Goal: Transaction & Acquisition: Book appointment/travel/reservation

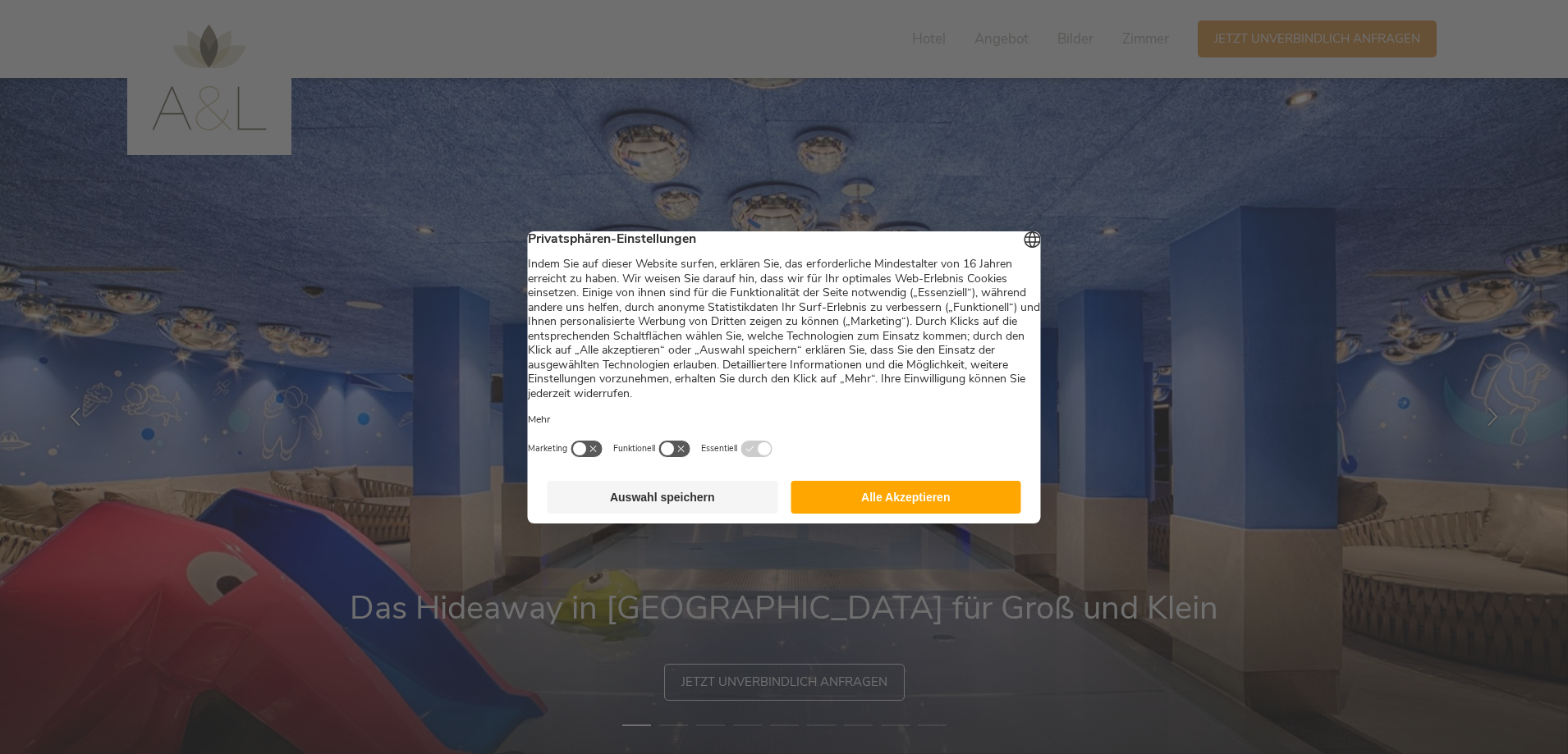
click at [901, 514] on button "Alle Akzeptieren" at bounding box center [905, 496] width 231 height 32
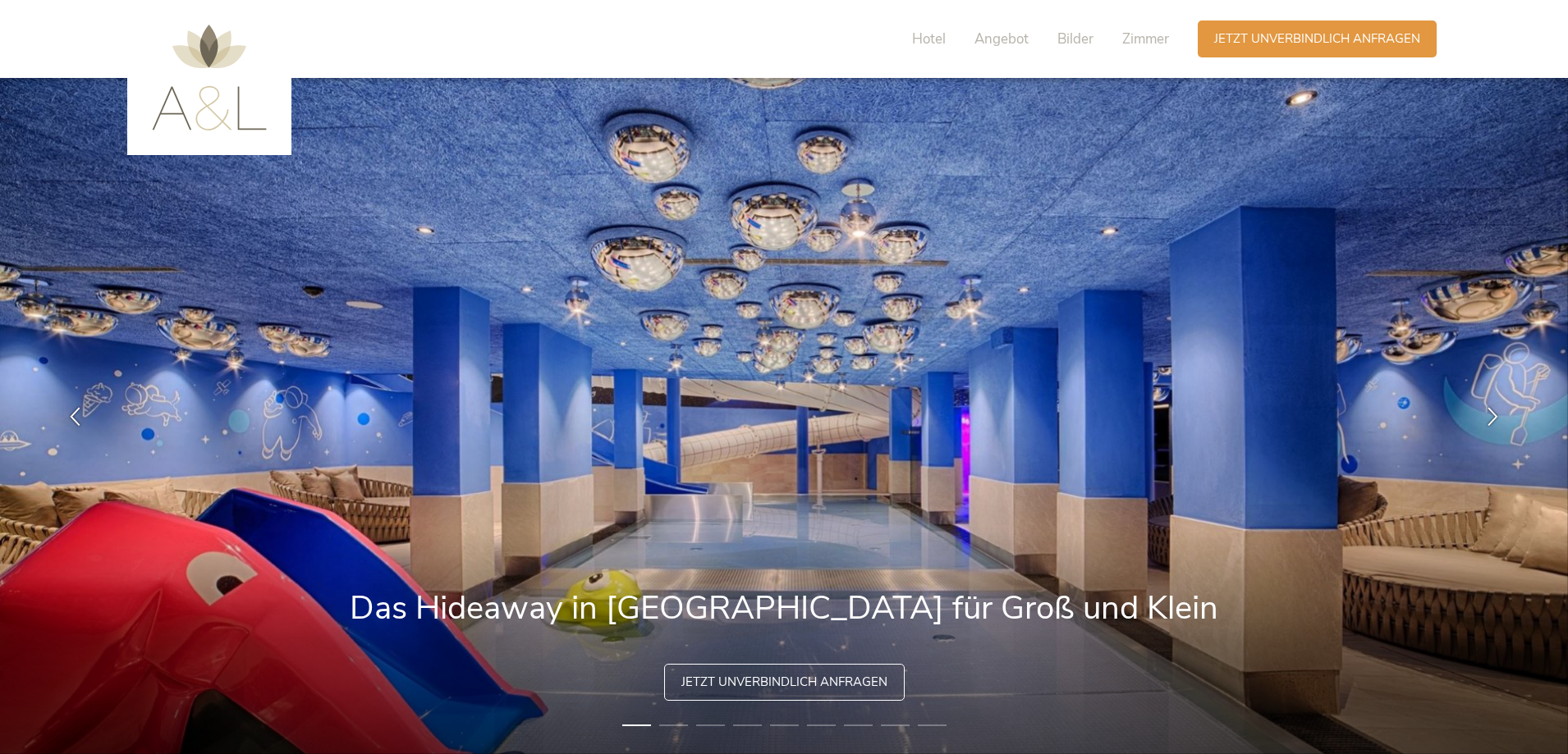
scroll to position [164, 0]
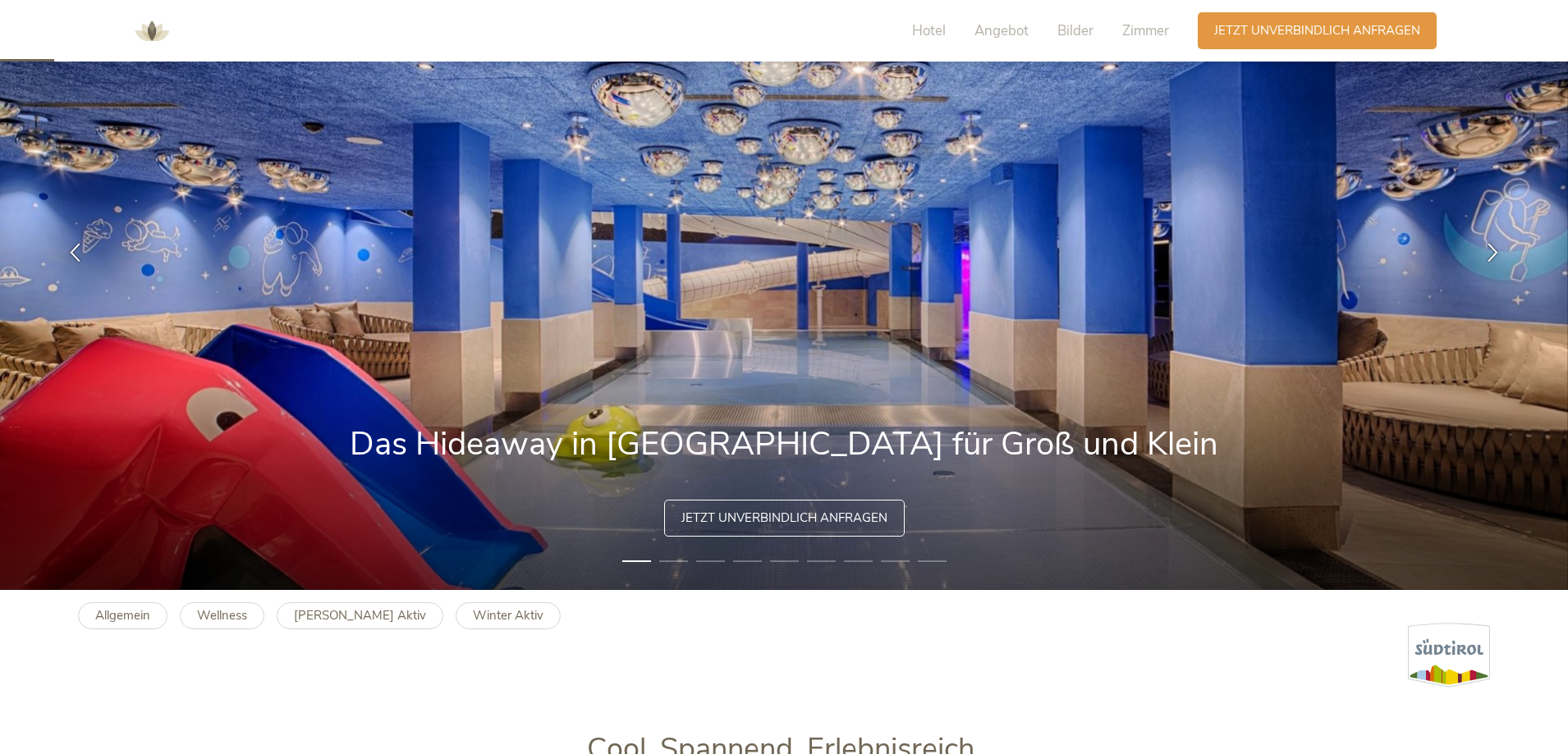
click at [672, 564] on li "2" at bounding box center [674, 561] width 29 height 17
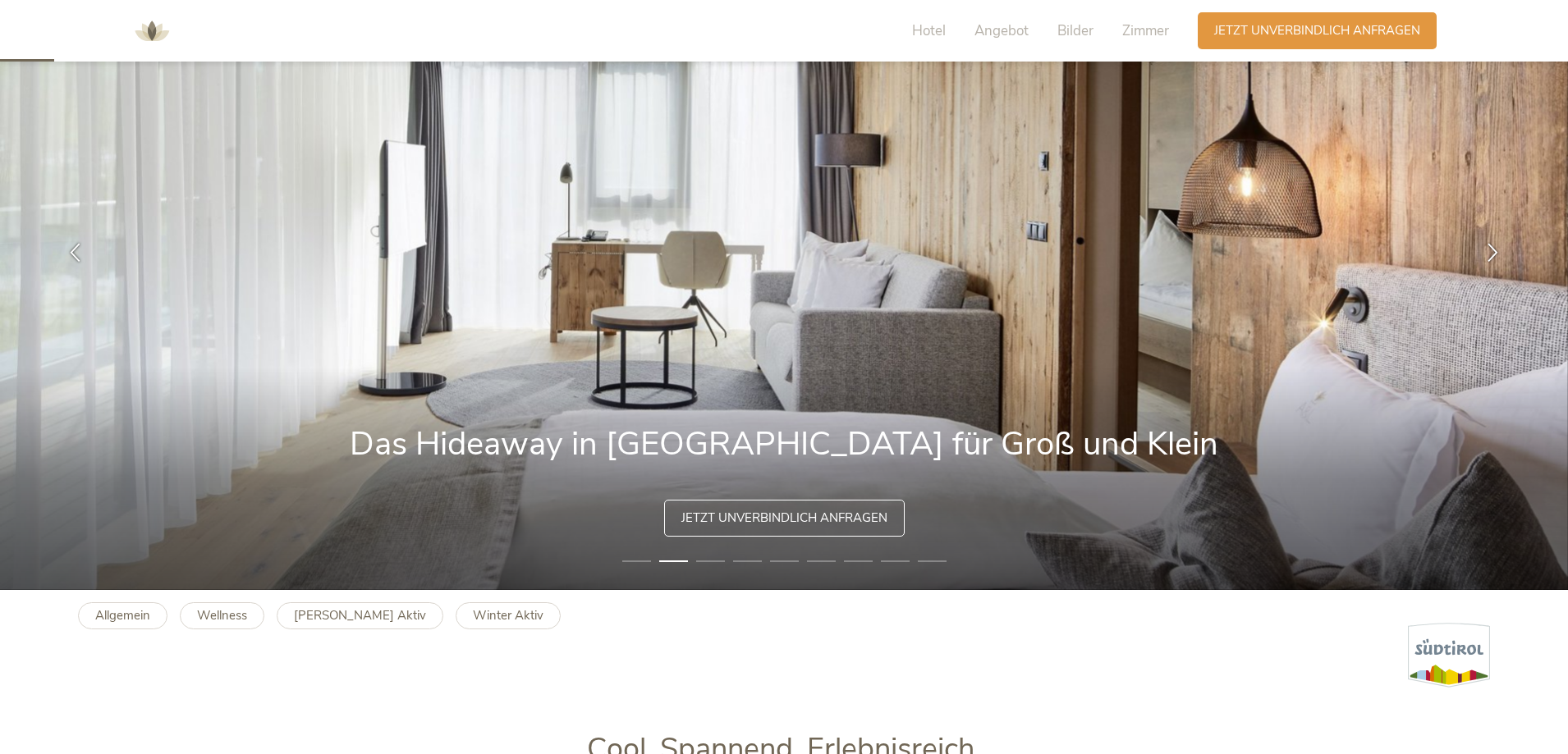
click at [699, 559] on li "3" at bounding box center [710, 561] width 29 height 17
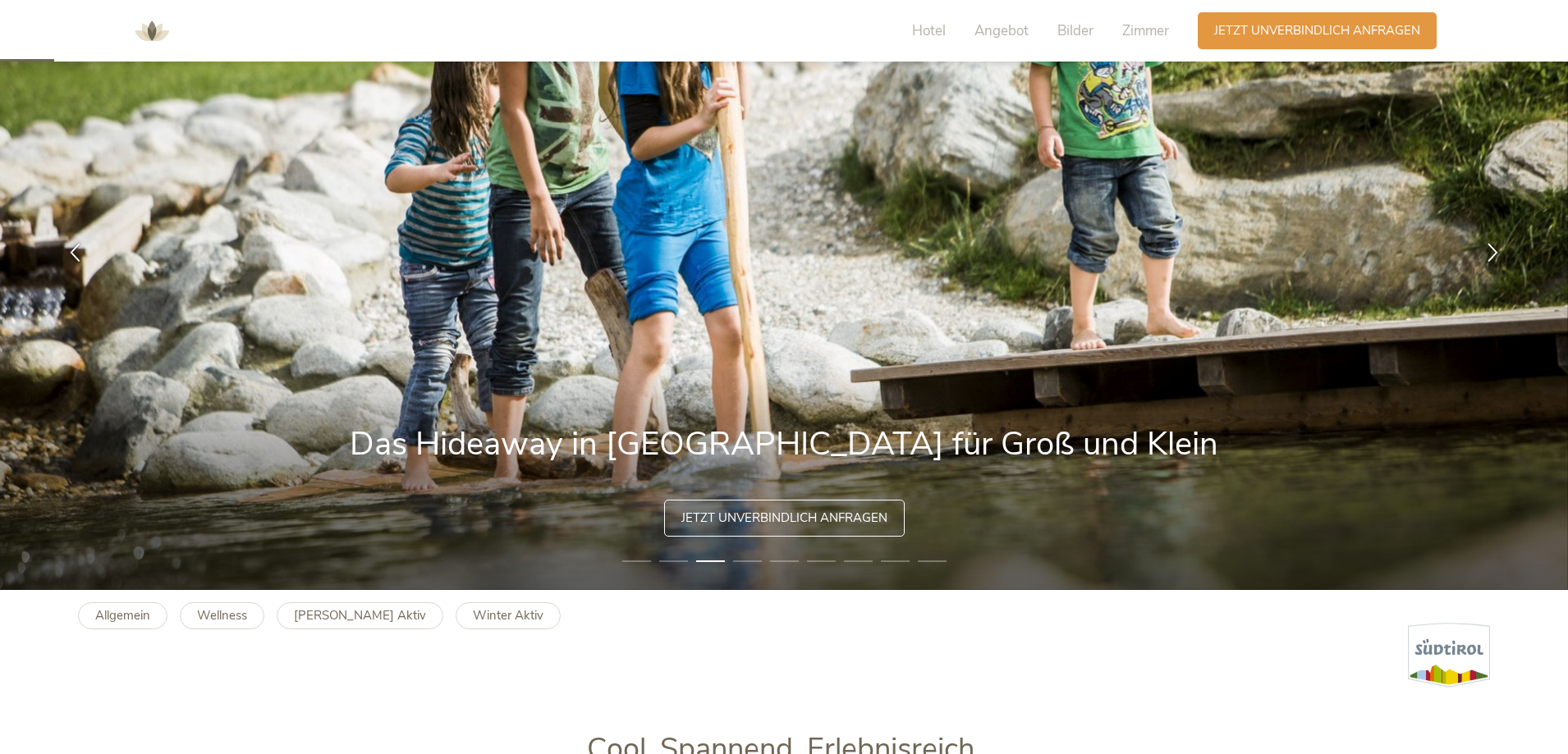
click at [742, 561] on li "4" at bounding box center [747, 561] width 29 height 17
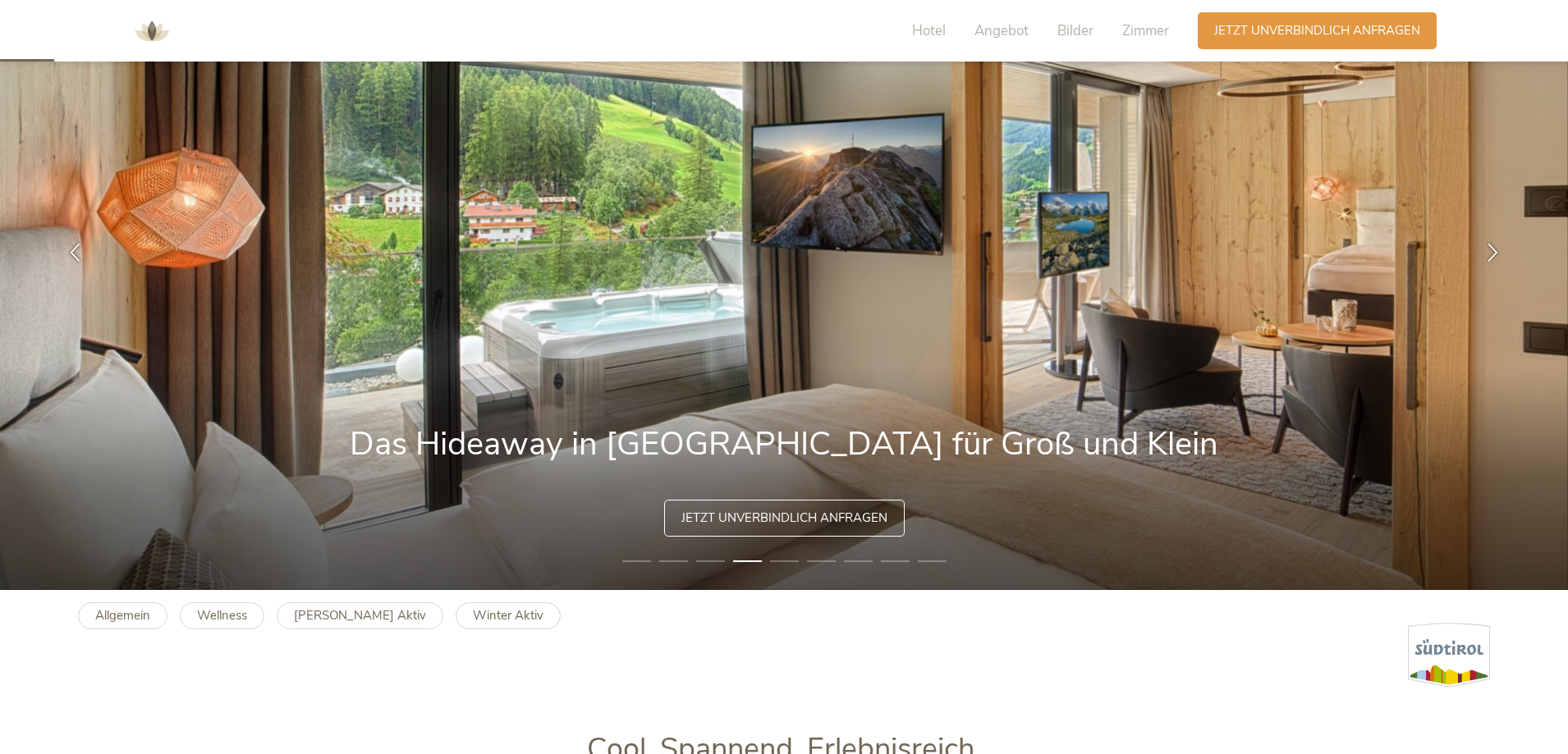
click at [796, 559] on li "5" at bounding box center [784, 561] width 29 height 17
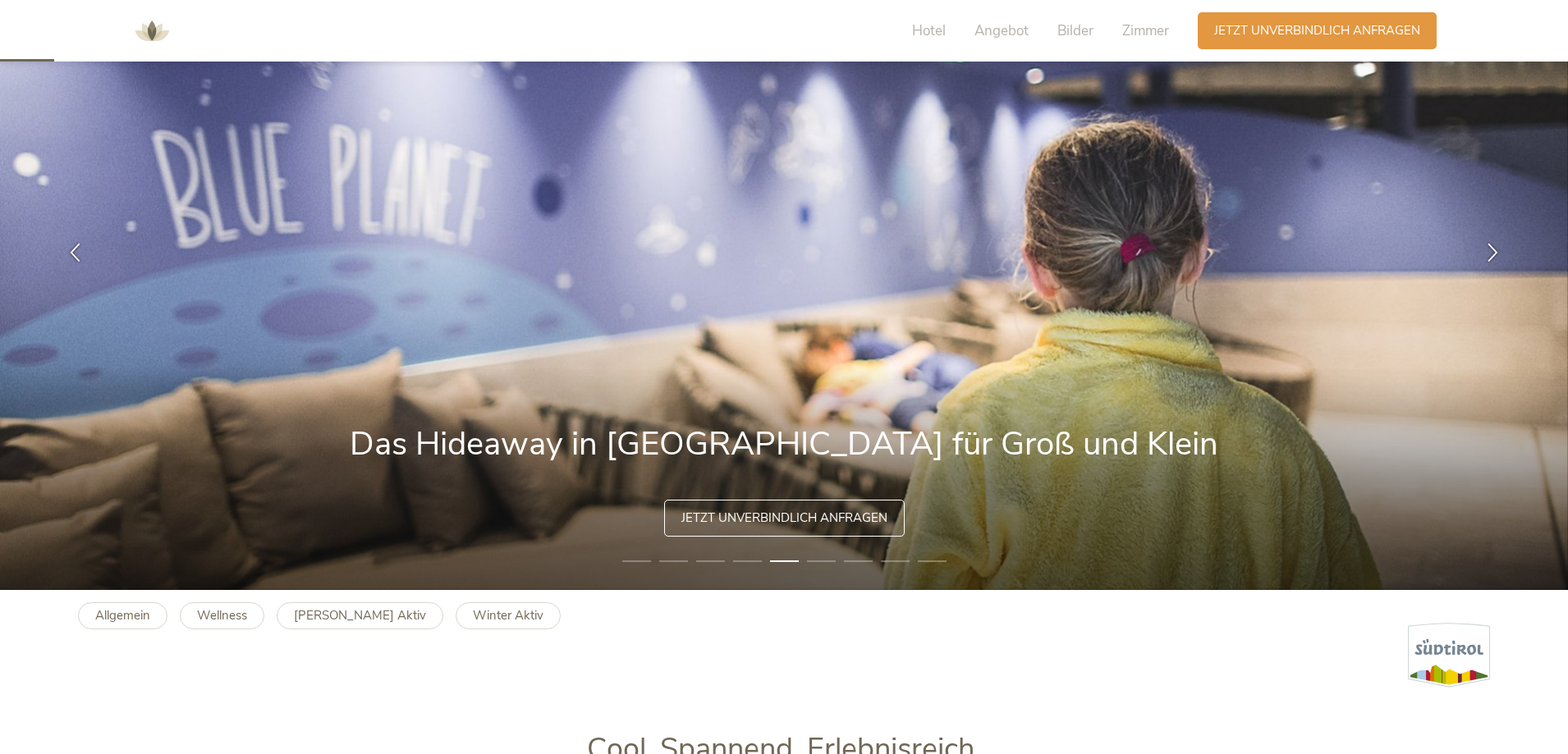
click at [811, 559] on li "6" at bounding box center [821, 561] width 29 height 17
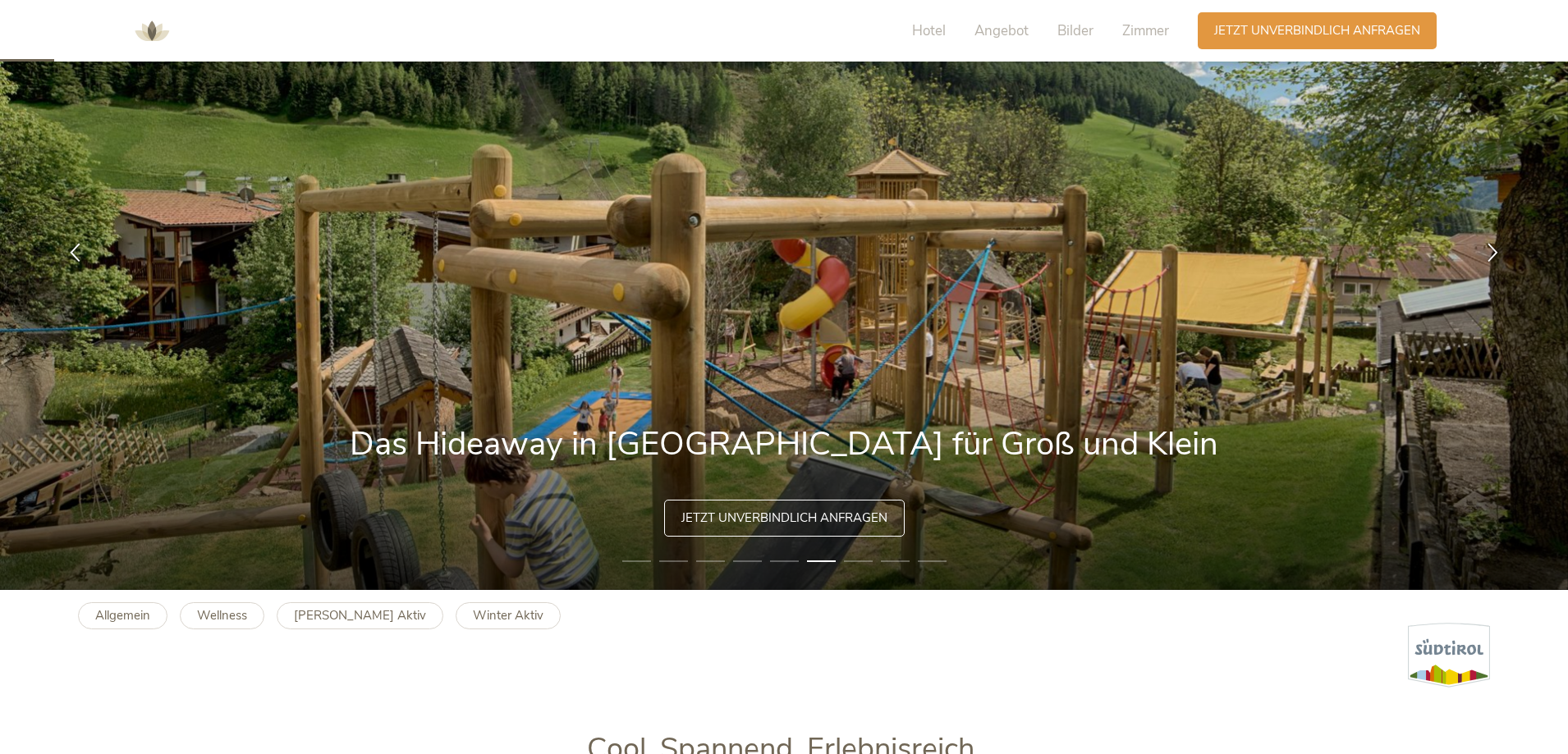
click at [845, 559] on li "7" at bounding box center [858, 561] width 29 height 17
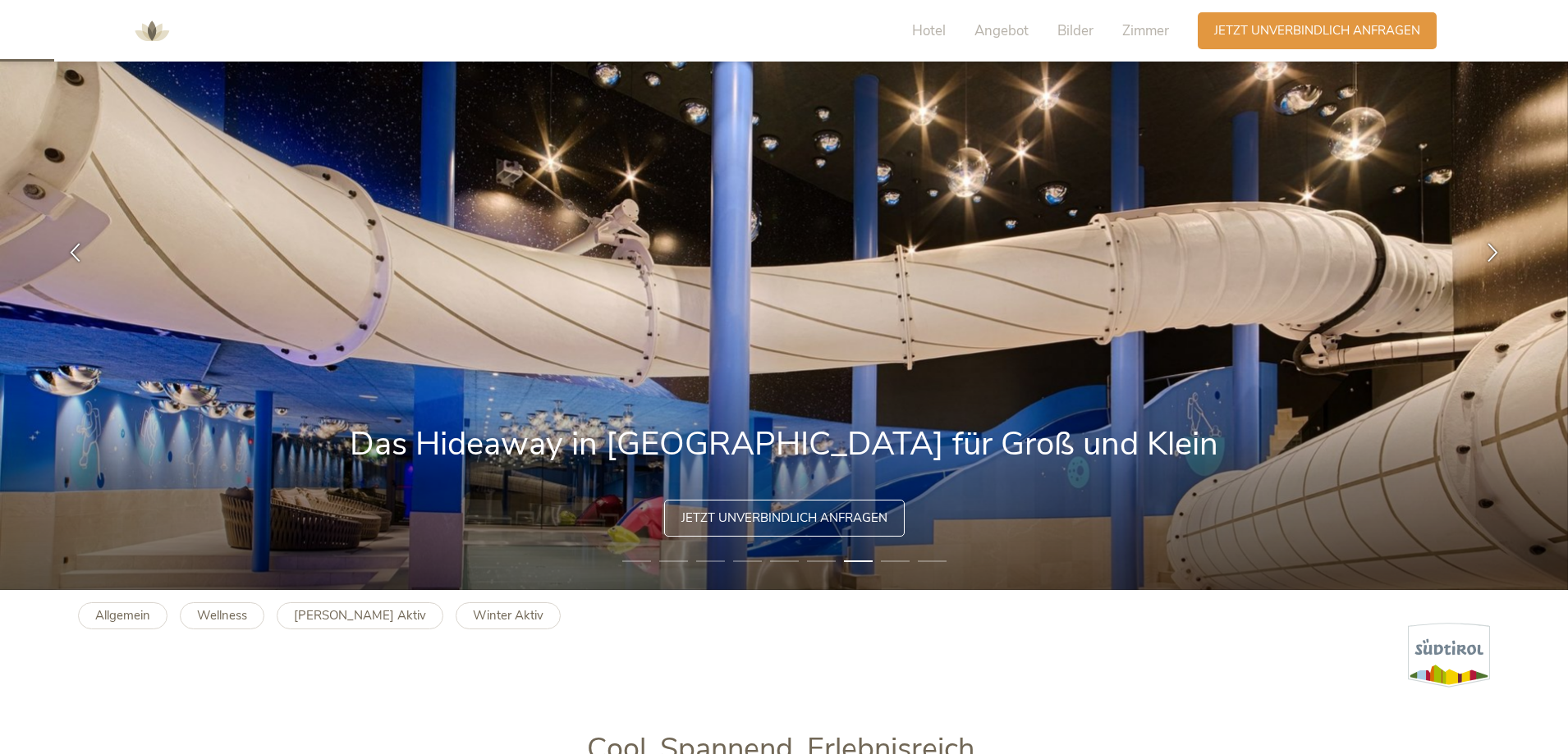
click at [891, 559] on li "8" at bounding box center [895, 561] width 29 height 17
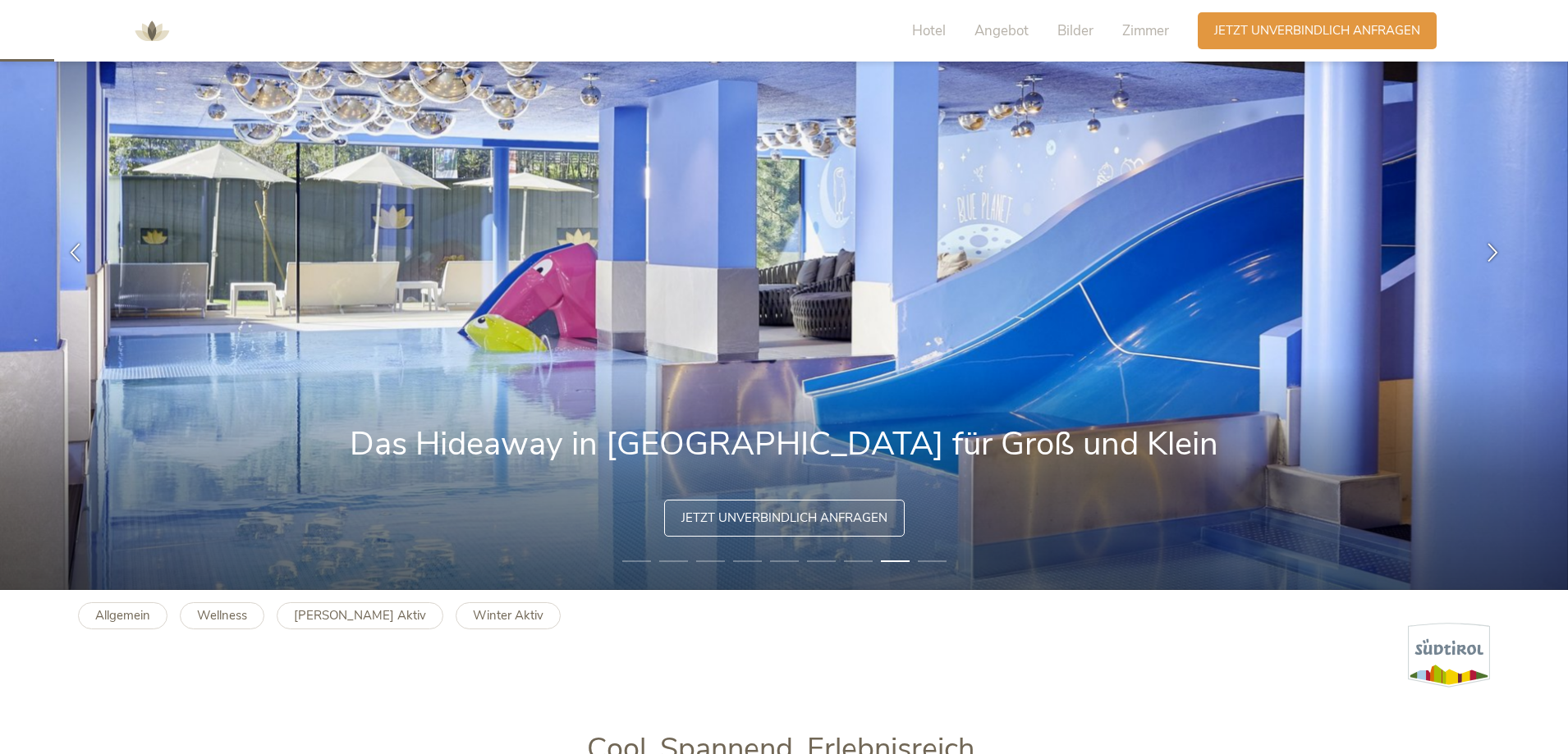
click at [928, 565] on li "9" at bounding box center [932, 561] width 29 height 17
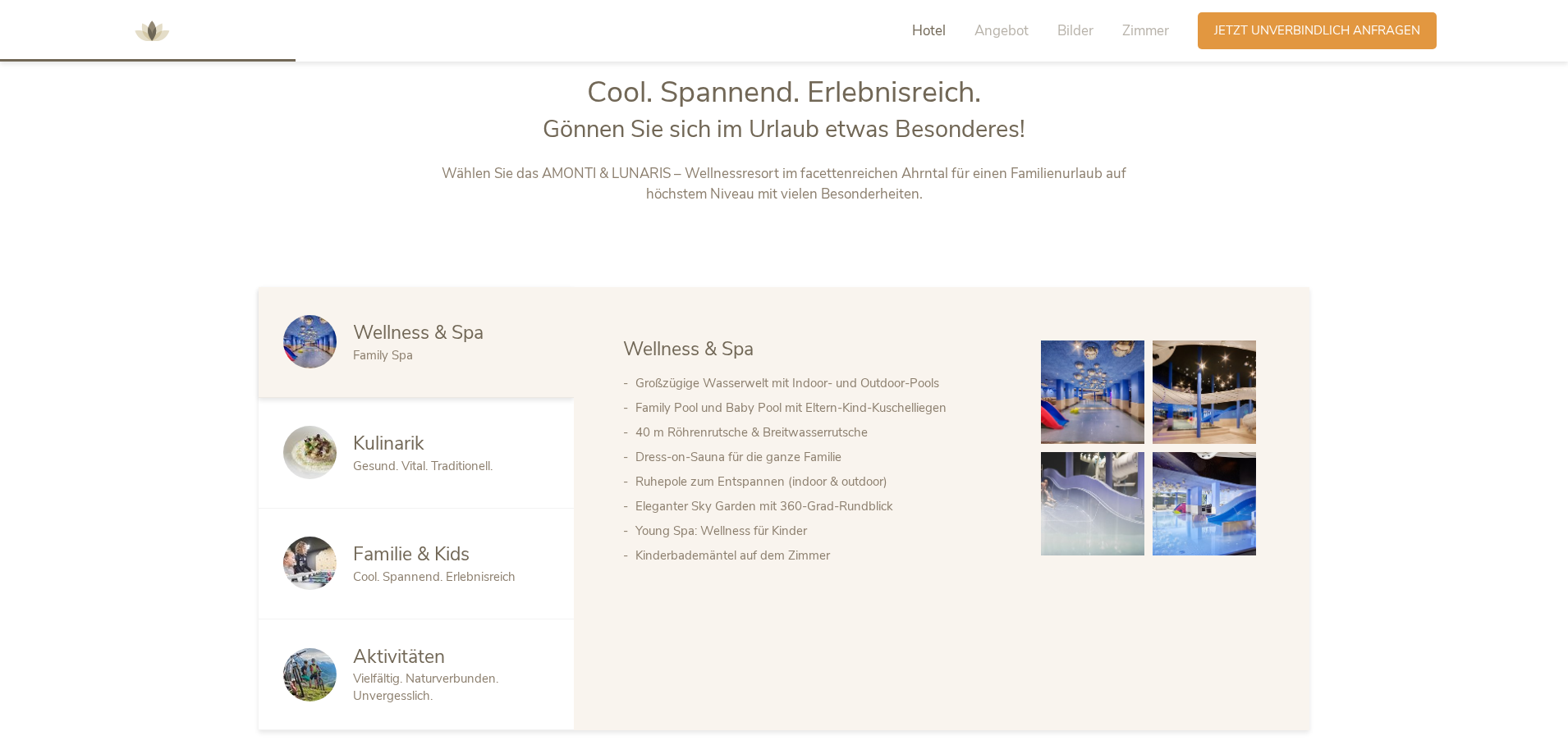
scroll to position [903, 0]
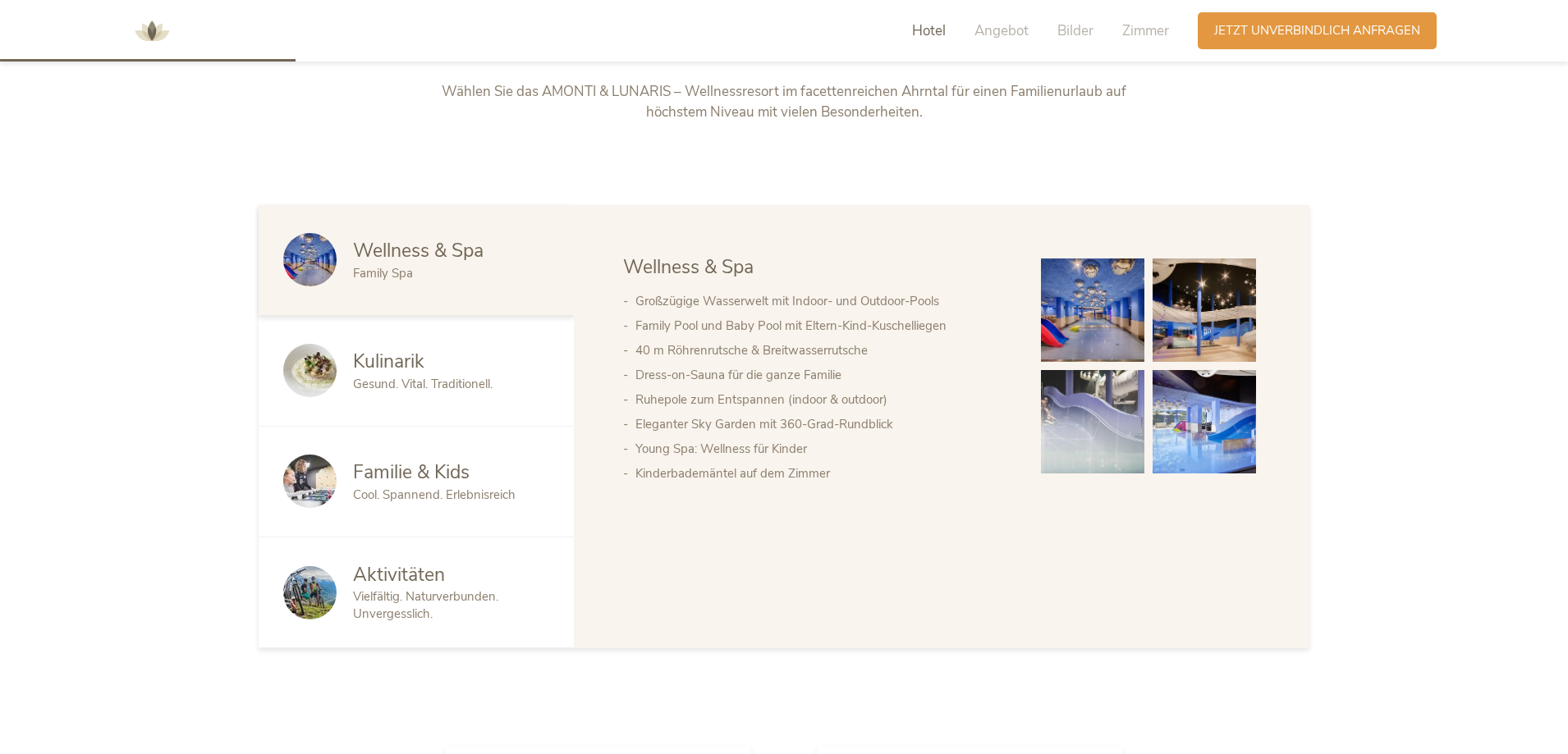
click at [379, 473] on span "Familie & Kids" at bounding box center [411, 471] width 117 height 25
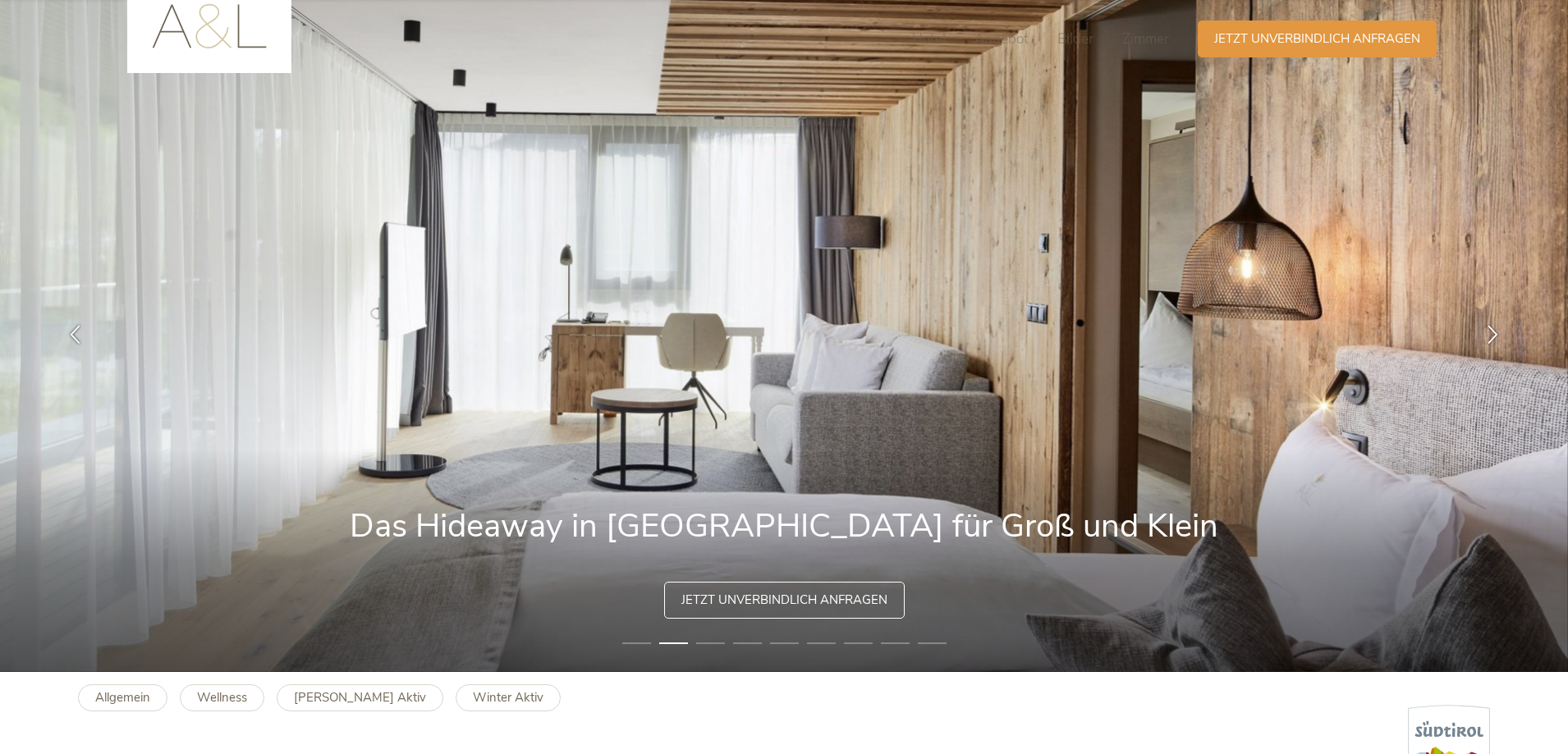
scroll to position [0, 0]
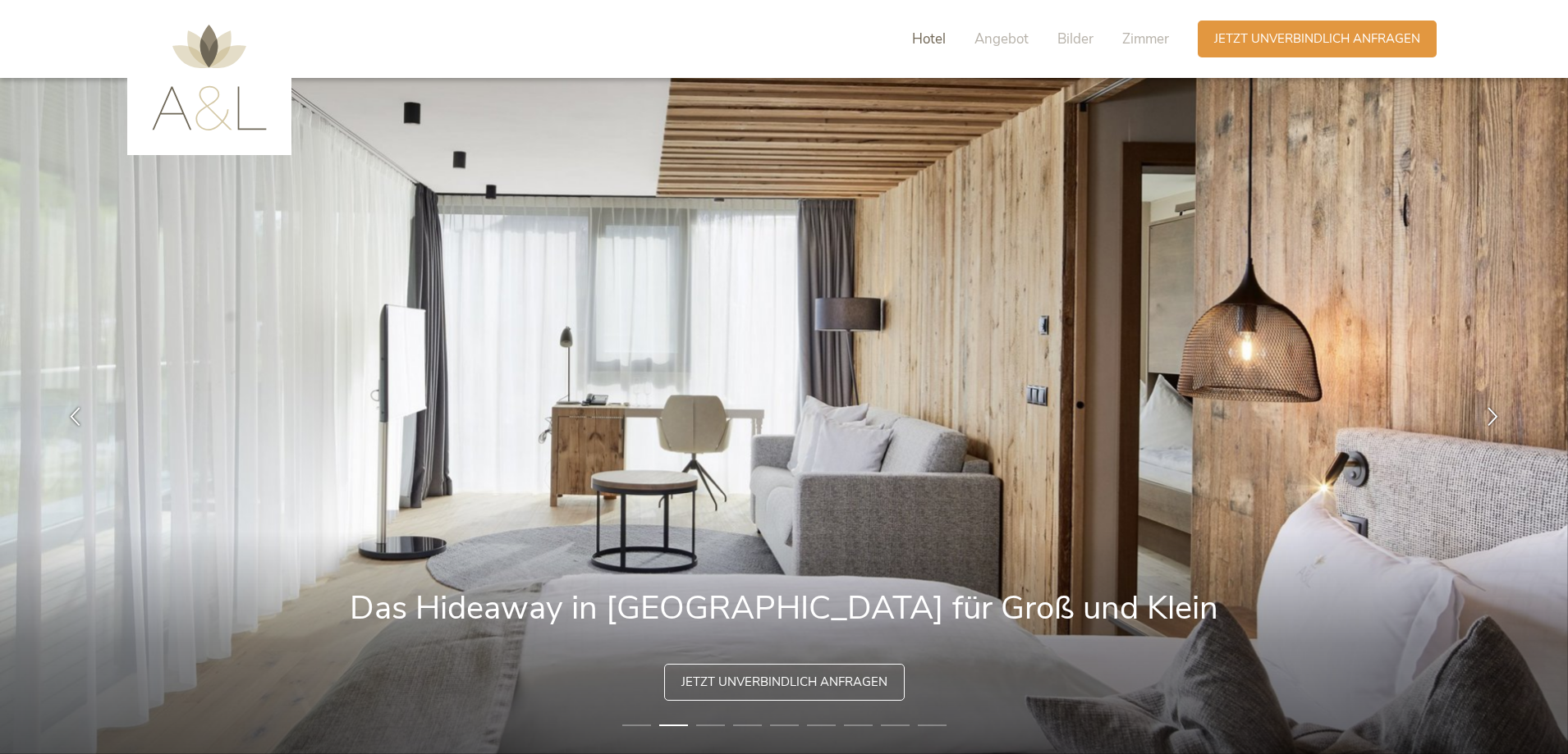
click at [931, 31] on span "Hotel" at bounding box center [929, 39] width 33 height 19
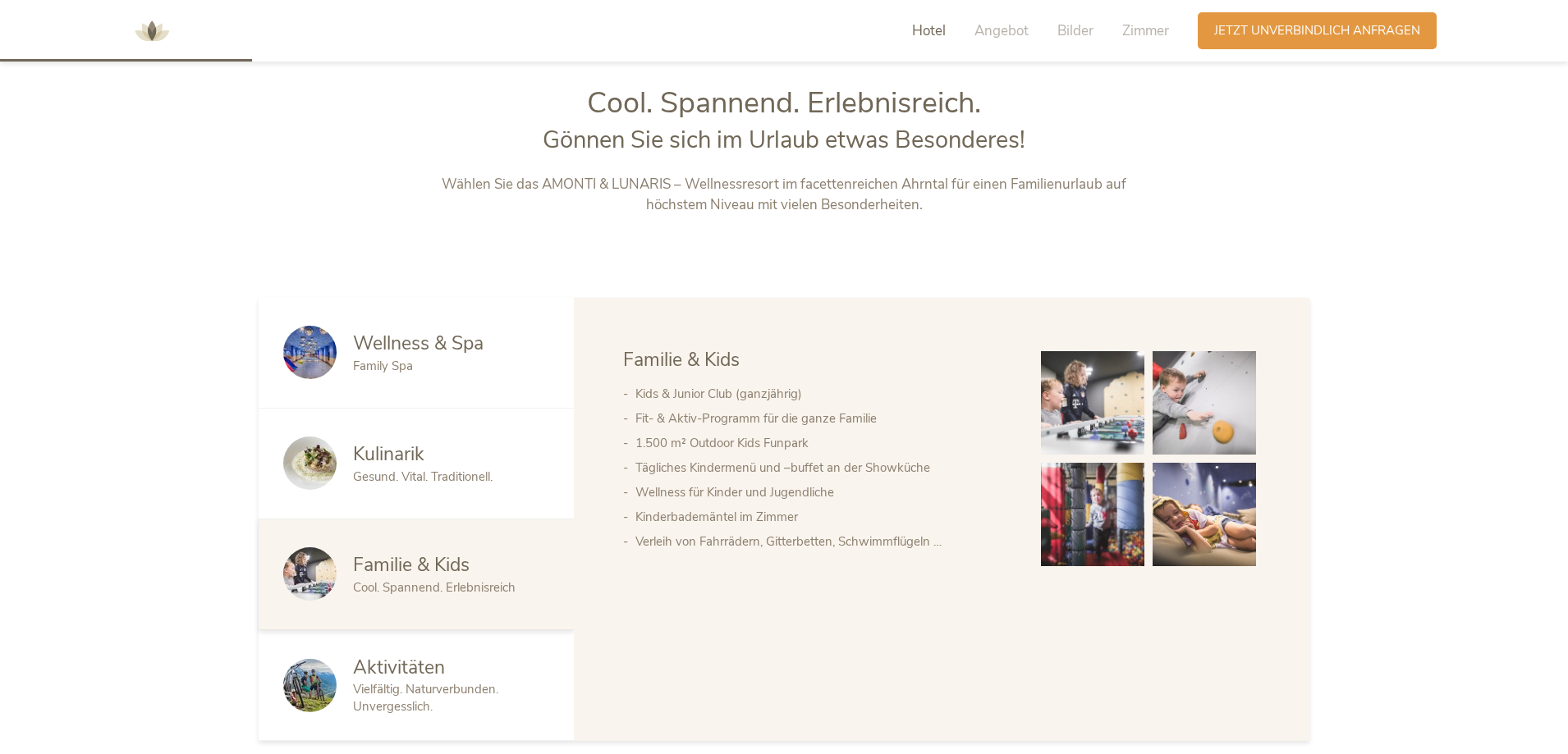
scroll to position [811, 0]
click at [1020, 36] on span "Angebot" at bounding box center [1002, 31] width 54 height 19
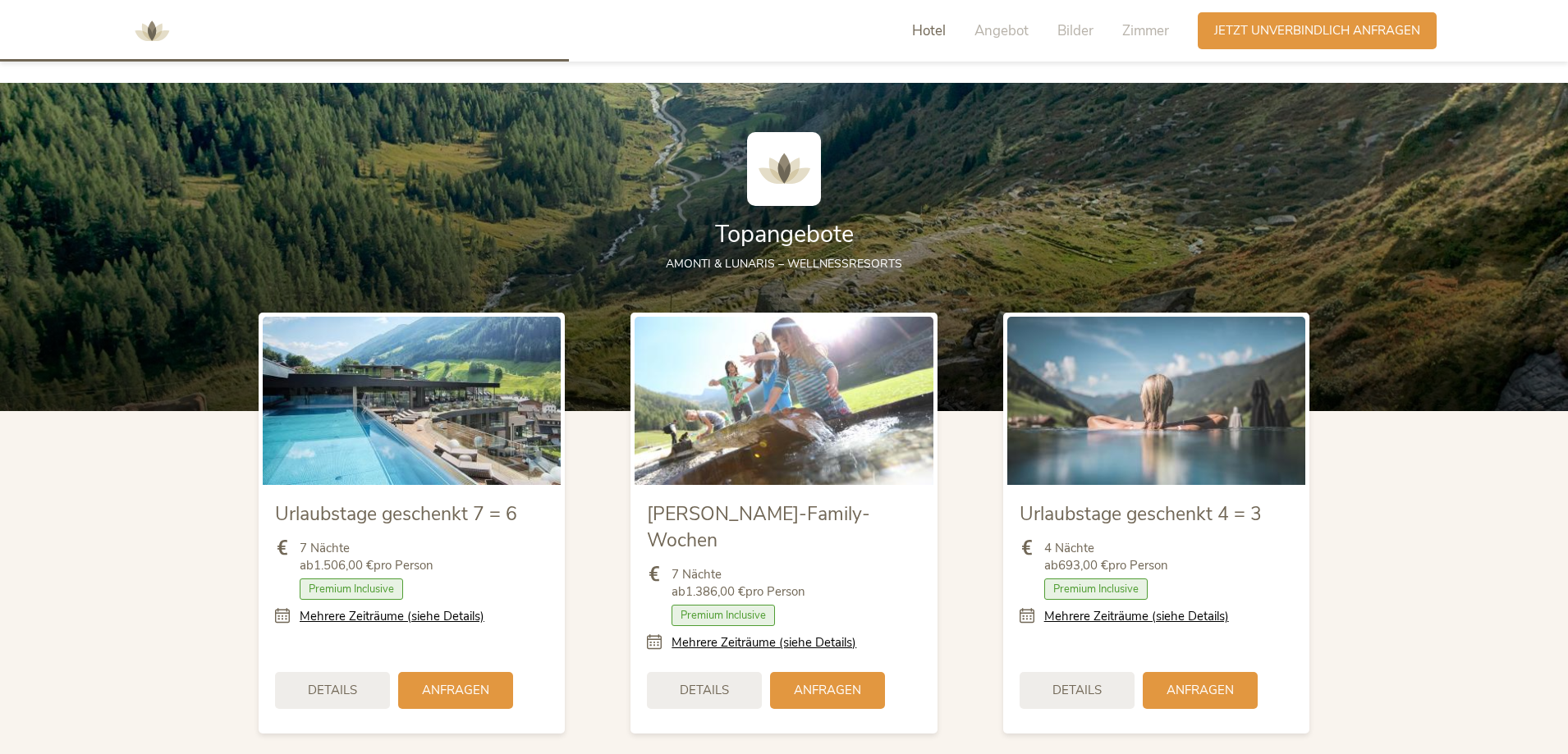
scroll to position [1786, 0]
